Goal: Obtain resource: Obtain resource

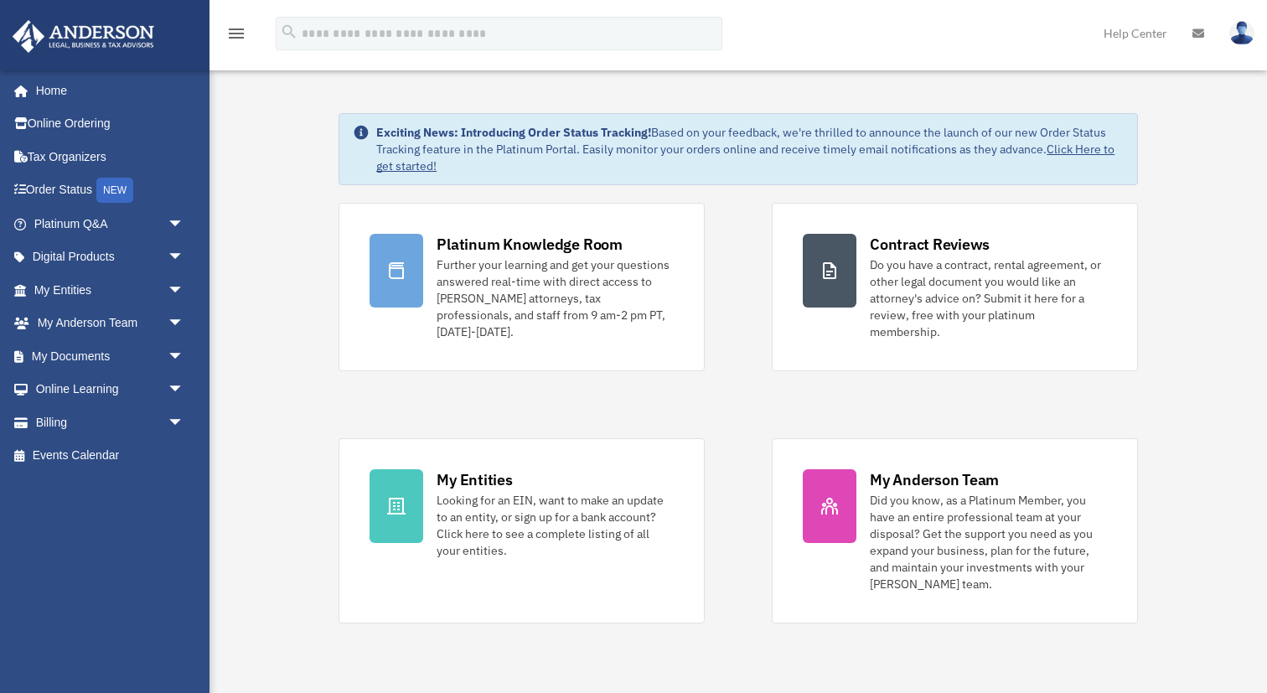
click at [760, 467] on div "Platinum Knowledge Room Further your learning and get your questions answered r…" at bounding box center [737, 413] width 799 height 421
click at [176, 354] on span "arrow_drop_down" at bounding box center [185, 356] width 34 height 34
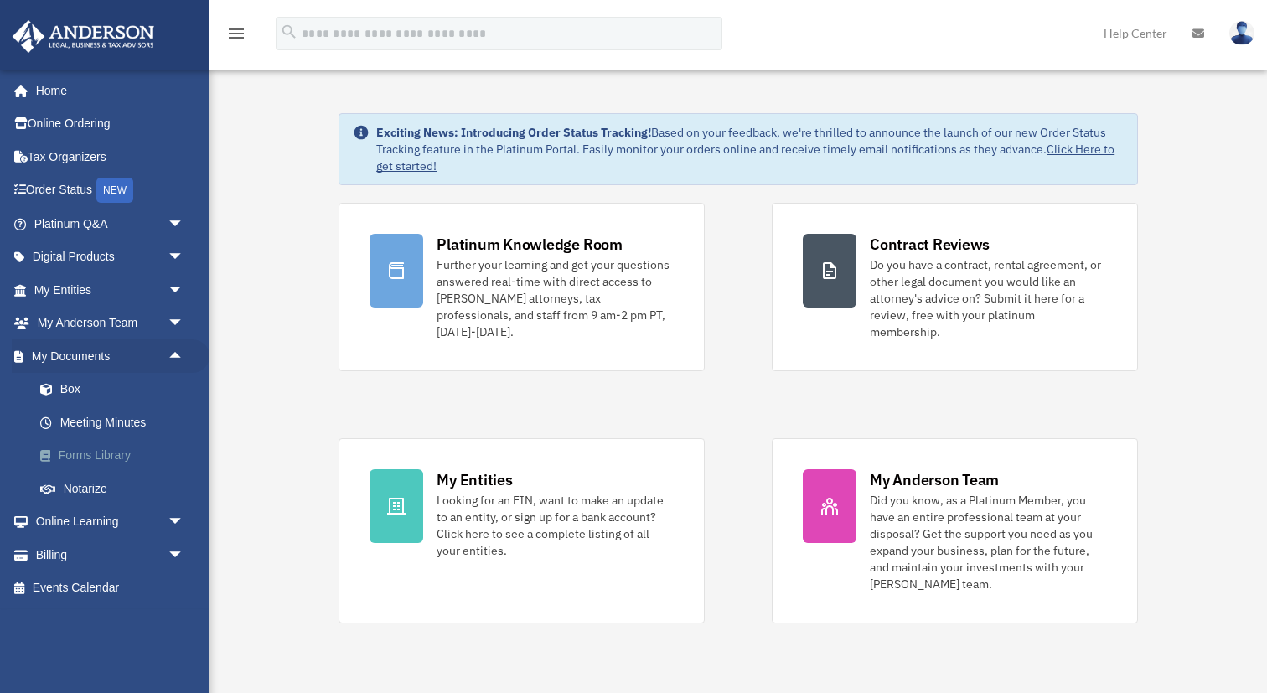
click at [106, 460] on link "Forms Library" at bounding box center [116, 456] width 186 height 34
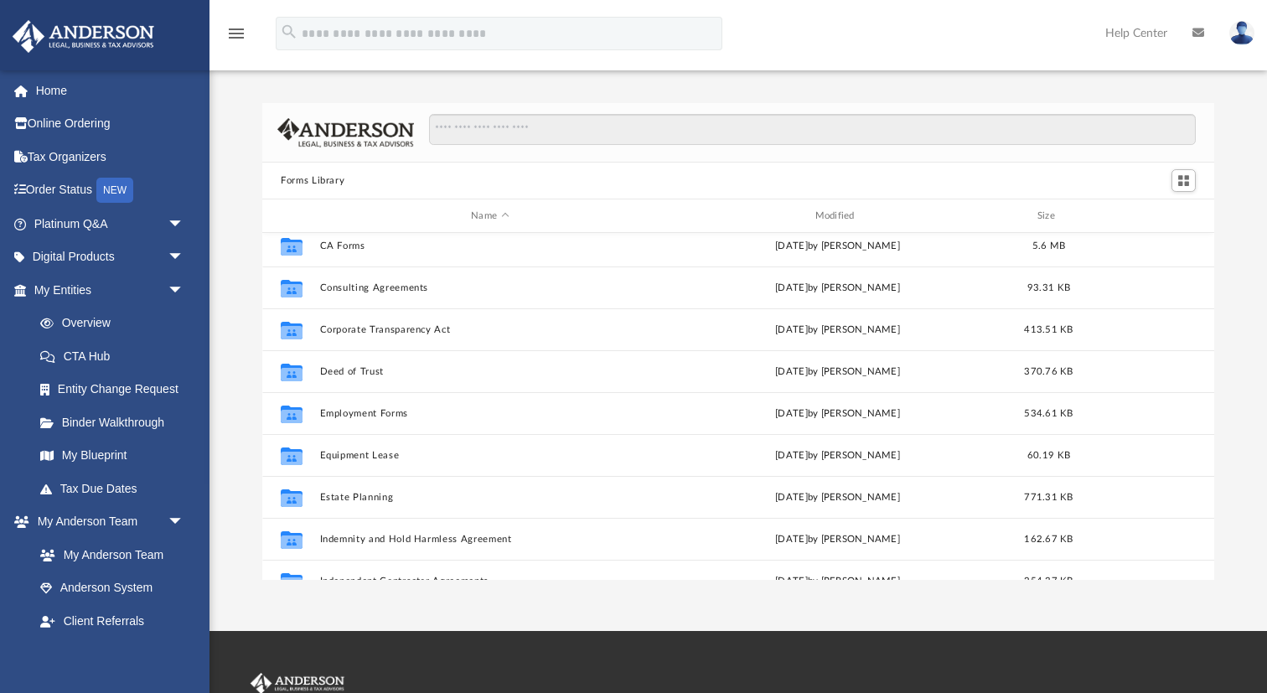
scroll to position [306, 0]
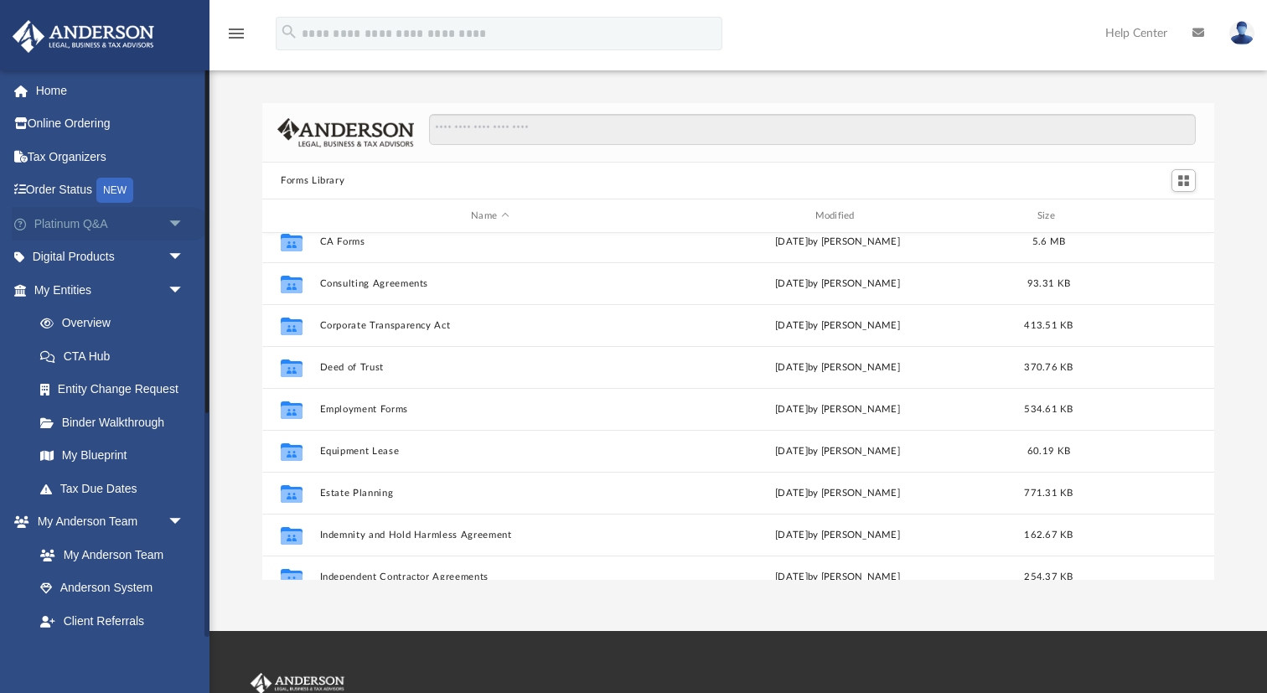
click at [177, 219] on span "arrow_drop_down" at bounding box center [185, 224] width 34 height 34
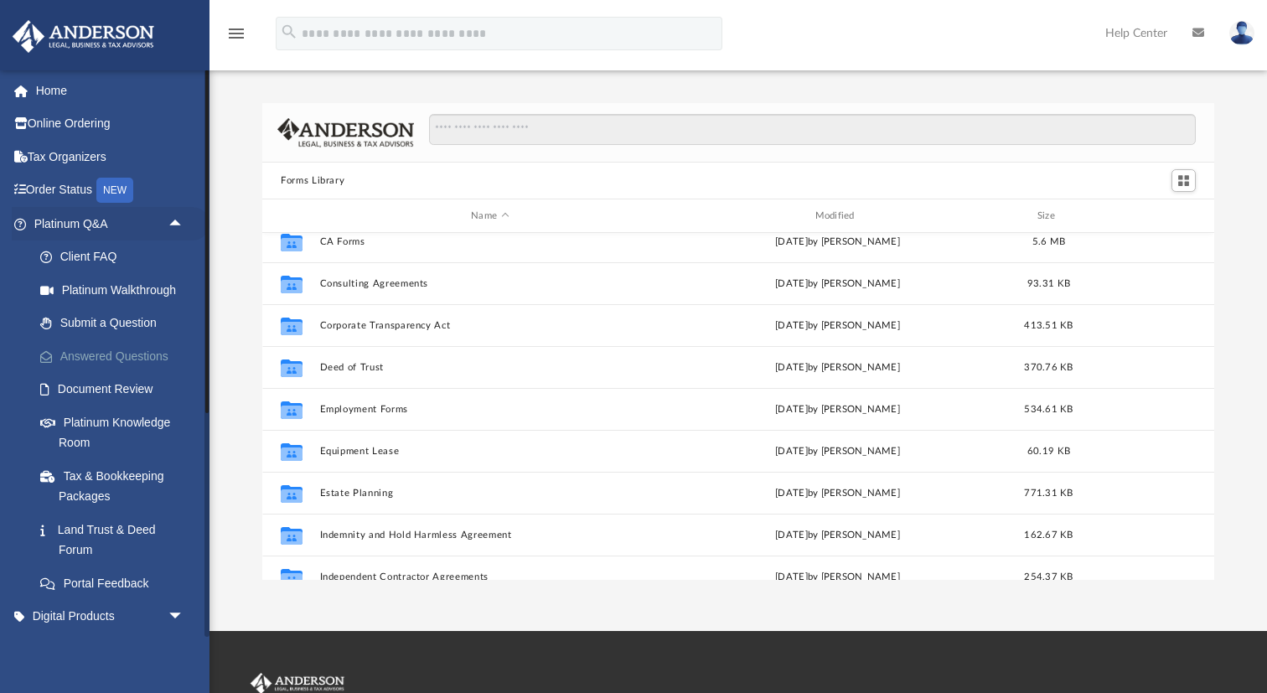
click at [118, 354] on link "Answered Questions" at bounding box center [116, 356] width 186 height 34
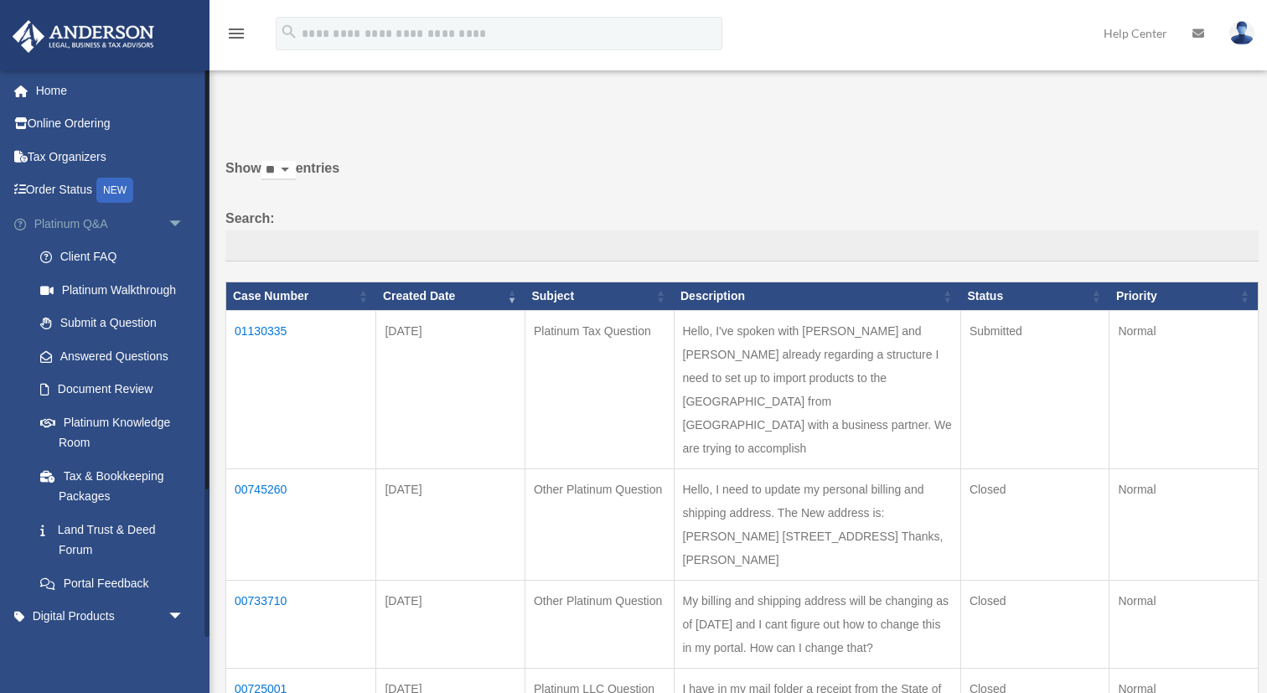
click at [173, 219] on span "arrow_drop_down" at bounding box center [185, 224] width 34 height 34
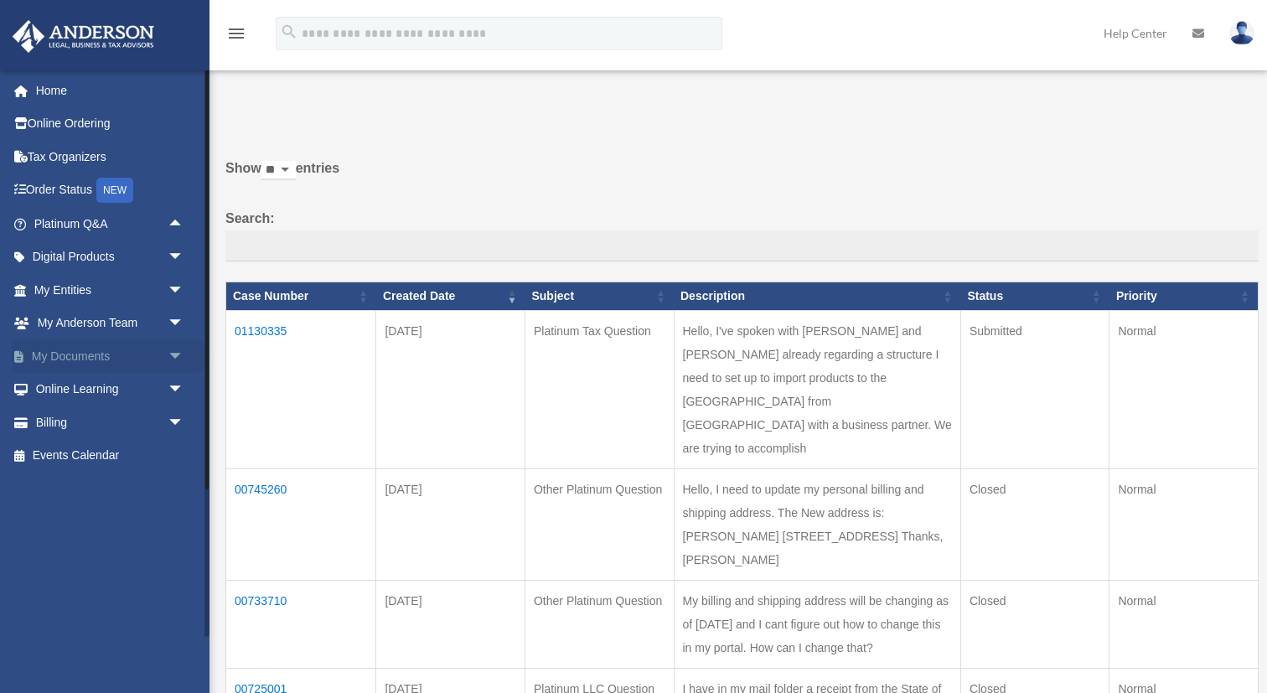
click at [173, 355] on span "arrow_drop_down" at bounding box center [185, 356] width 34 height 34
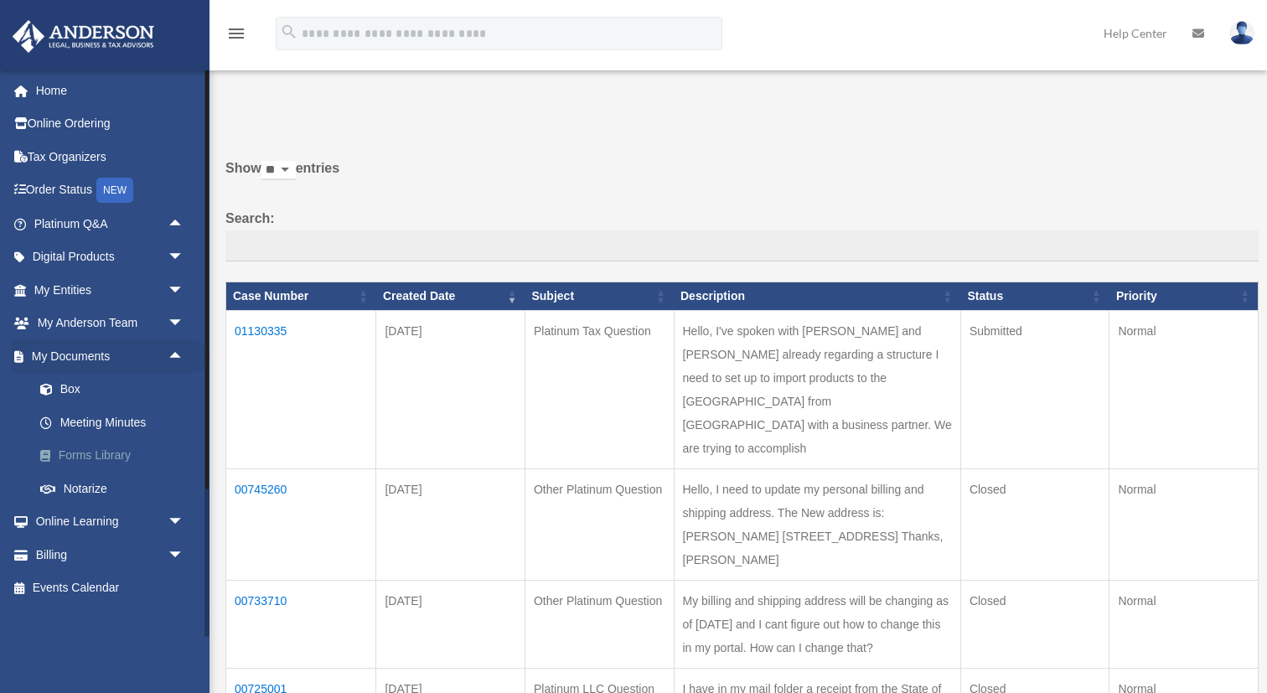
click at [150, 458] on link "Forms Library" at bounding box center [116, 456] width 186 height 34
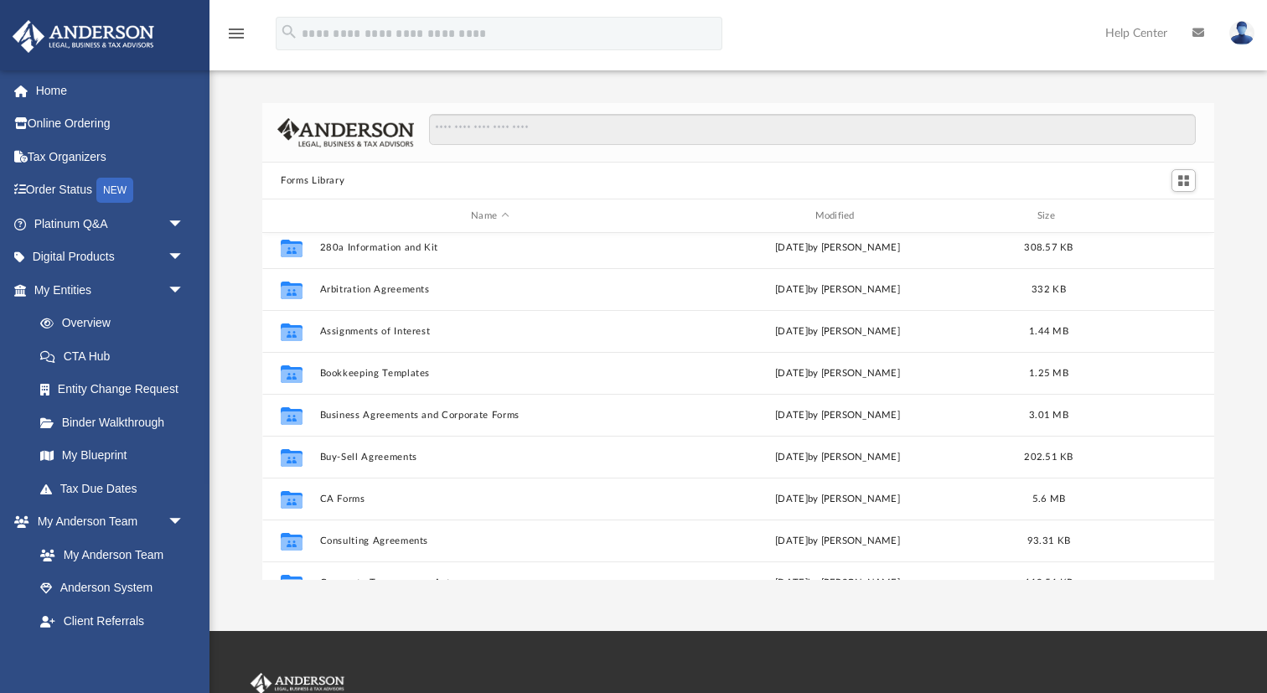
scroll to position [50, 0]
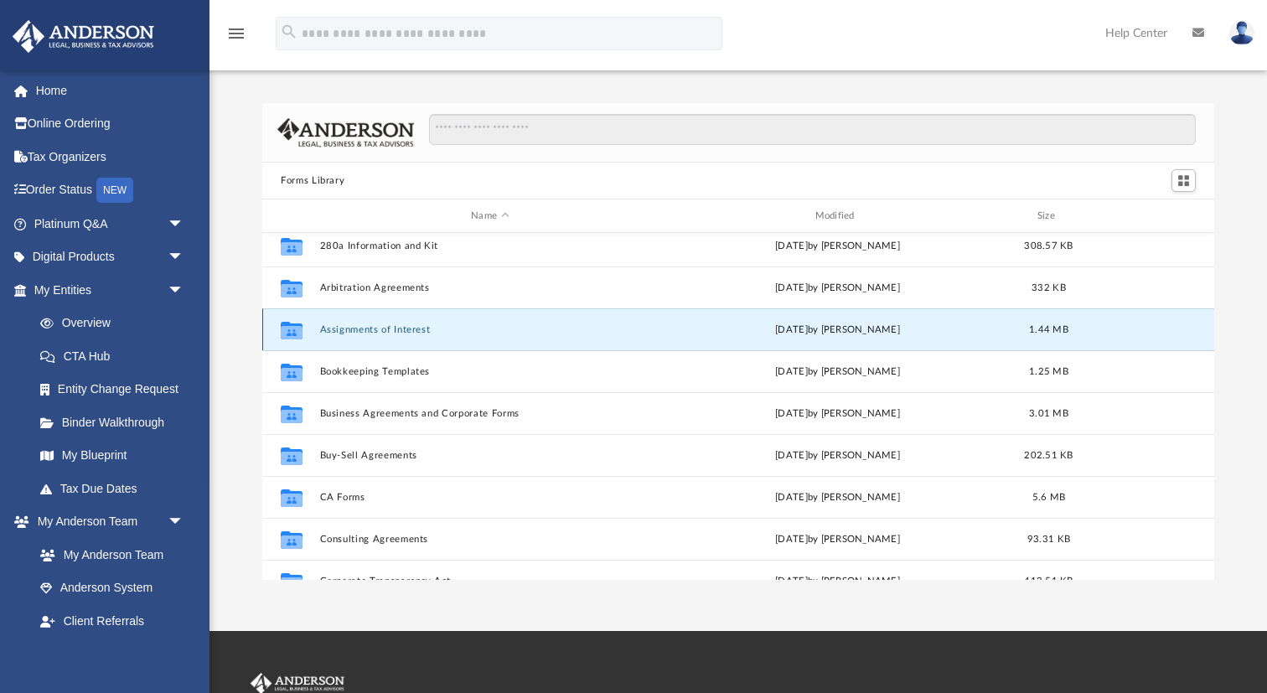
click at [379, 326] on button "Assignments of Interest" at bounding box center [490, 329] width 340 height 11
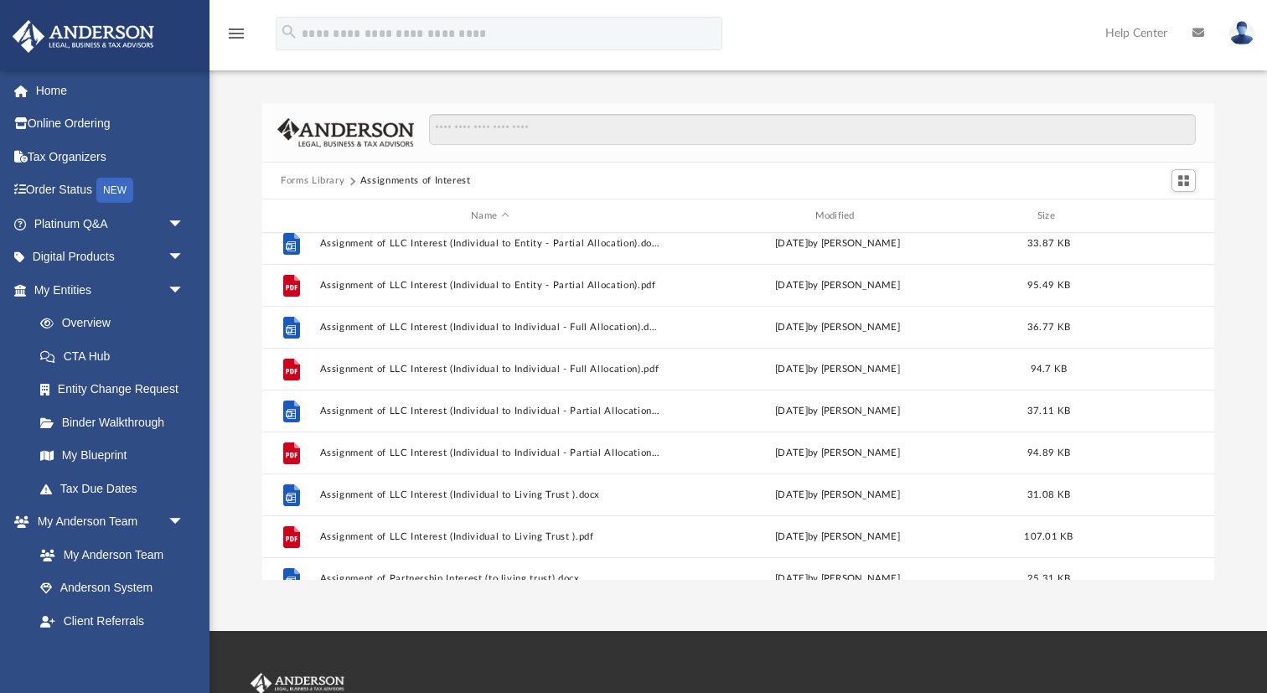
scroll to position [523, 0]
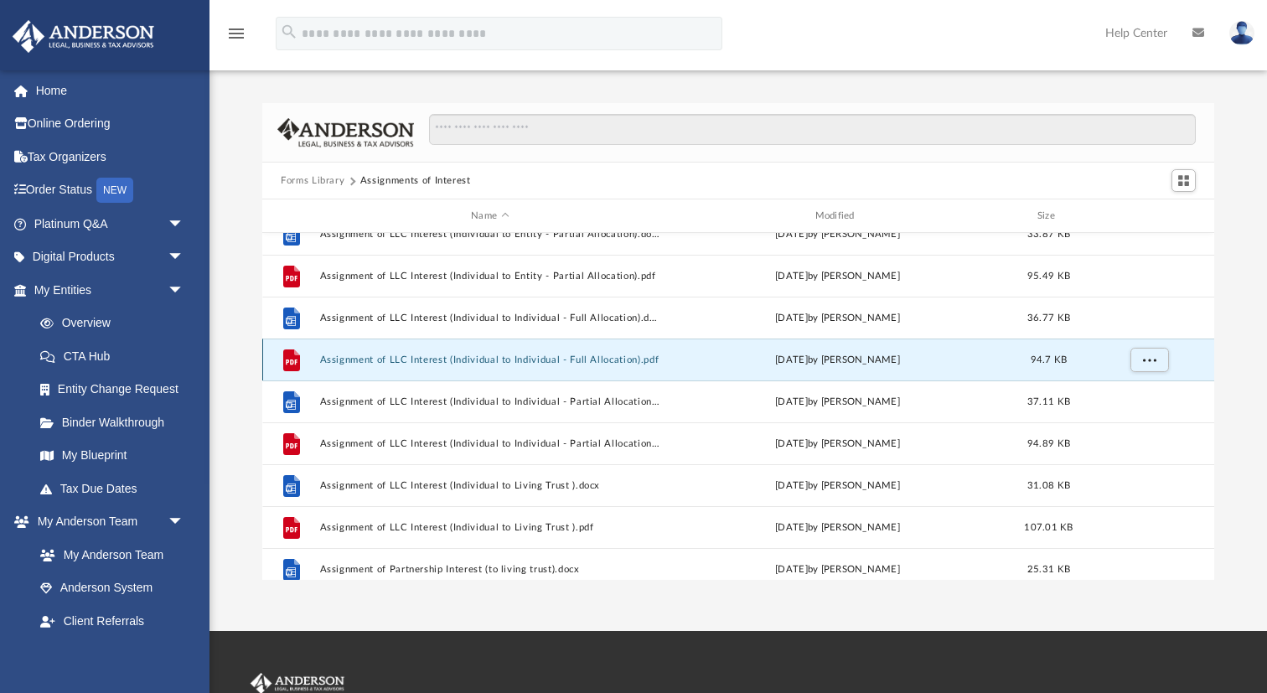
click at [451, 360] on button "Assignment of LLC Interest (Individual to Individual - Full Allocation).pdf" at bounding box center [490, 359] width 340 height 11
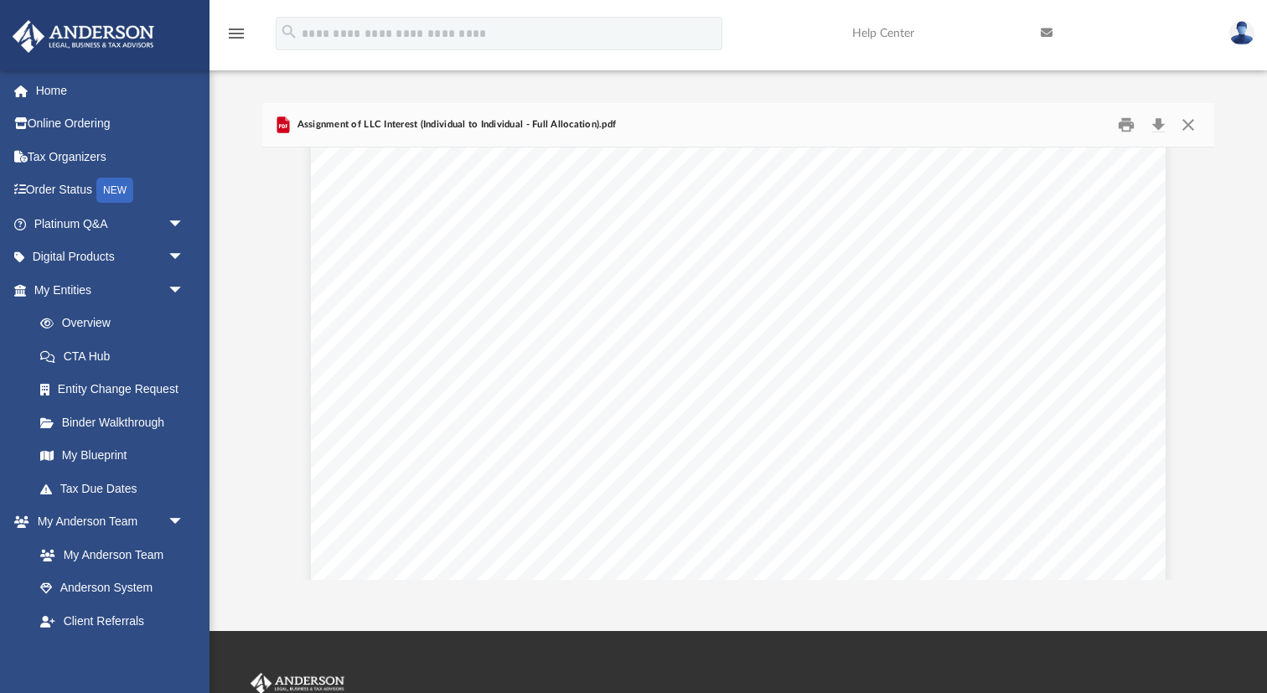
scroll to position [2419, 0]
